Goal: Task Accomplishment & Management: Manage account settings

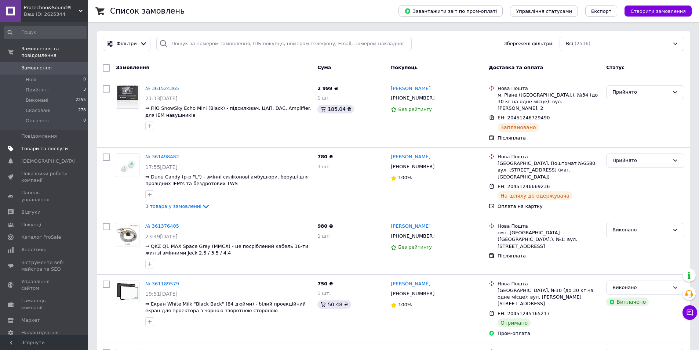
click at [52, 145] on span "Товари та послуги" at bounding box center [44, 148] width 47 height 7
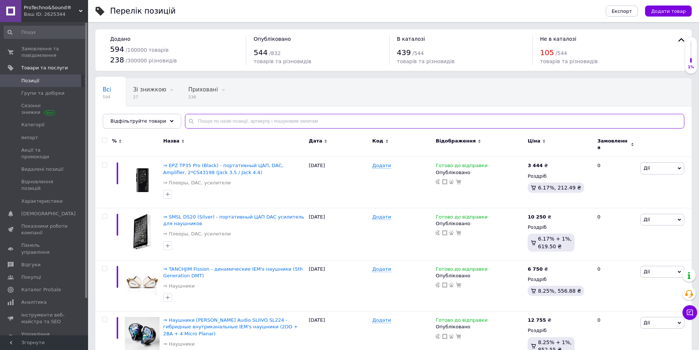
click at [209, 122] on input "text" at bounding box center [435, 121] width 500 height 15
paste input "FiiO KA15"
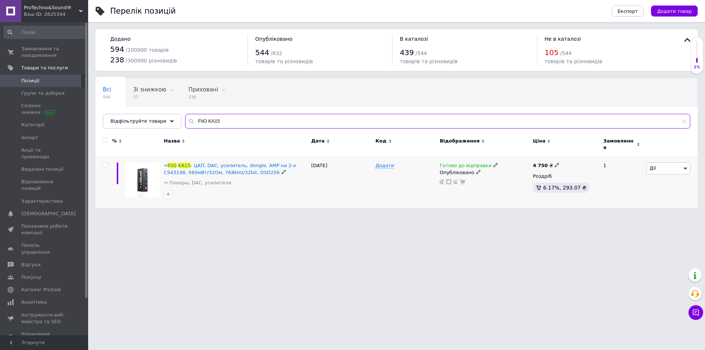
type input "FiiO KA15"
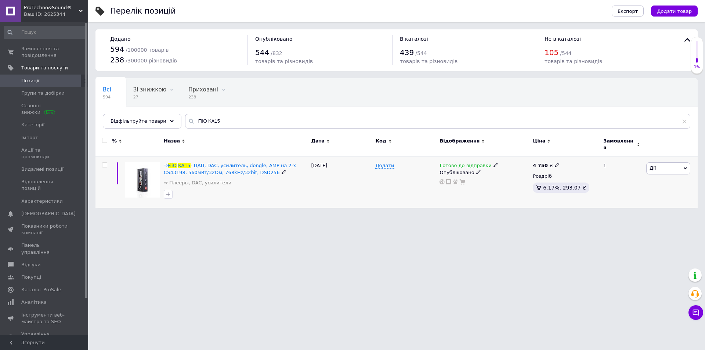
click at [555, 163] on icon at bounding box center [557, 165] width 4 height 4
drag, startPoint x: 579, startPoint y: 153, endPoint x: 570, endPoint y: 153, distance: 9.2
click at [570, 153] on input "4750" at bounding box center [590, 157] width 56 height 15
type input "4499"
click at [558, 209] on div "Перелік позицій Експорт Додати товар Додано 594 / 100000 товарів 238 / 300000 р…" at bounding box center [396, 107] width 617 height 215
